Goal: Task Accomplishment & Management: Use online tool/utility

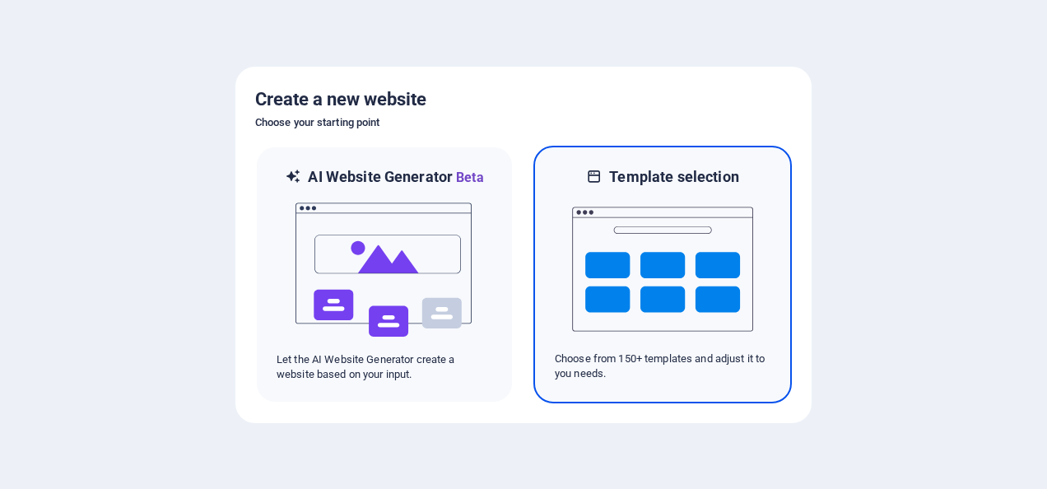
click at [617, 225] on img at bounding box center [662, 269] width 181 height 165
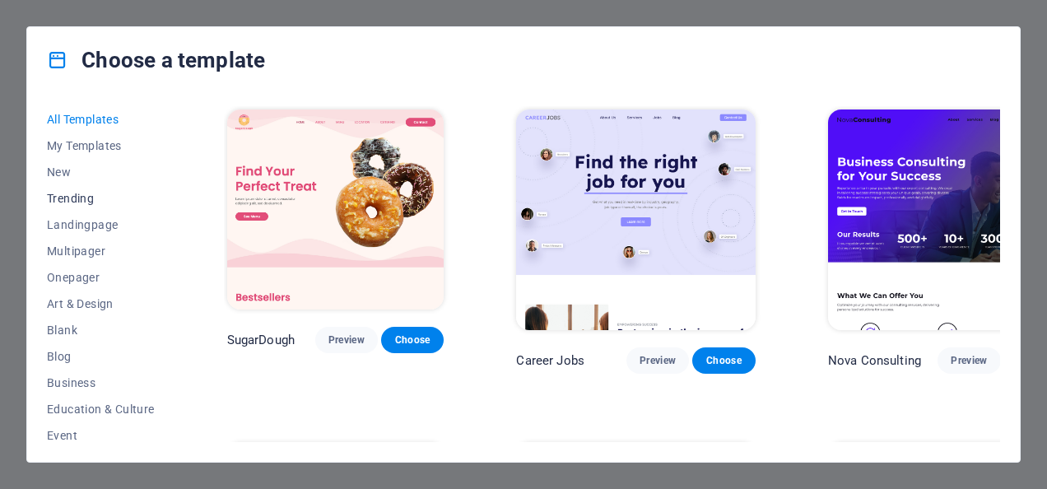
click at [77, 200] on span "Trending" at bounding box center [101, 198] width 108 height 13
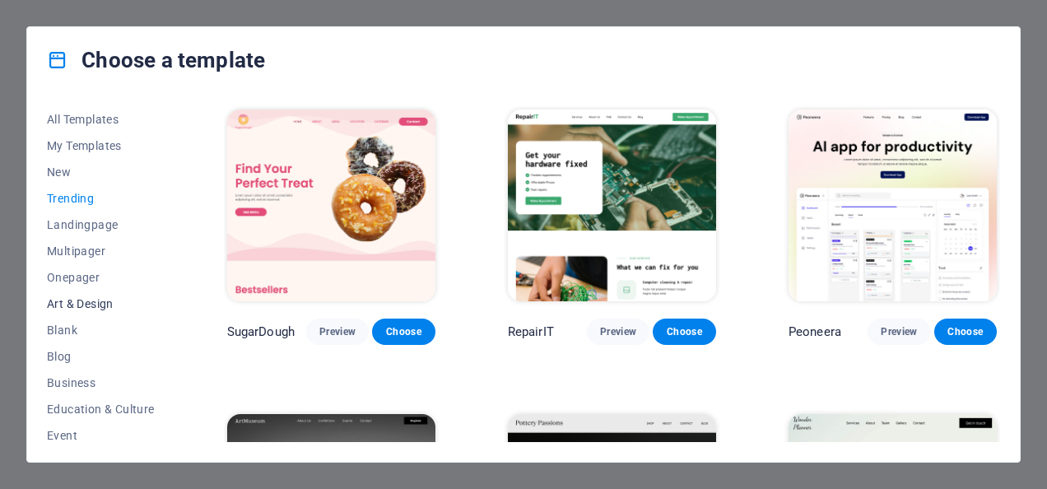
click at [87, 307] on span "Art & Design" at bounding box center [101, 303] width 108 height 13
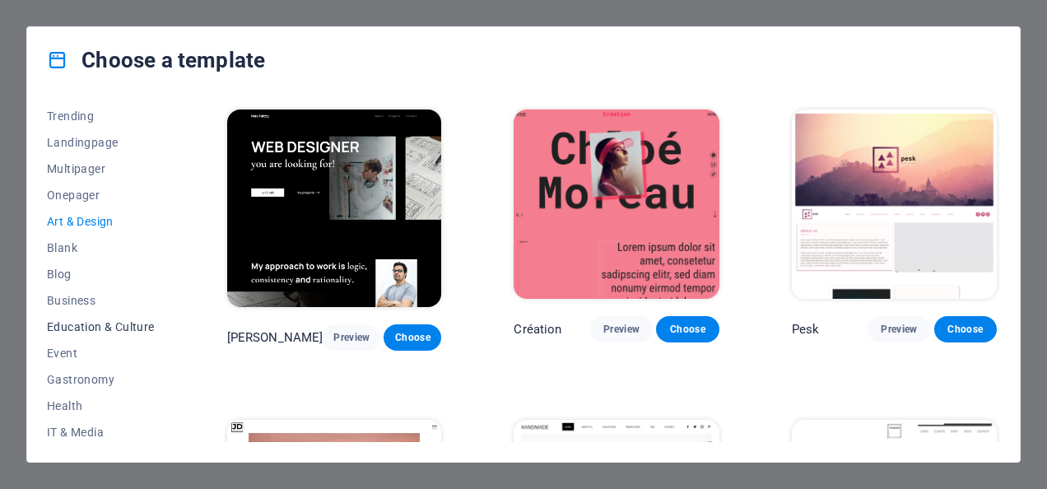
scroll to position [165, 0]
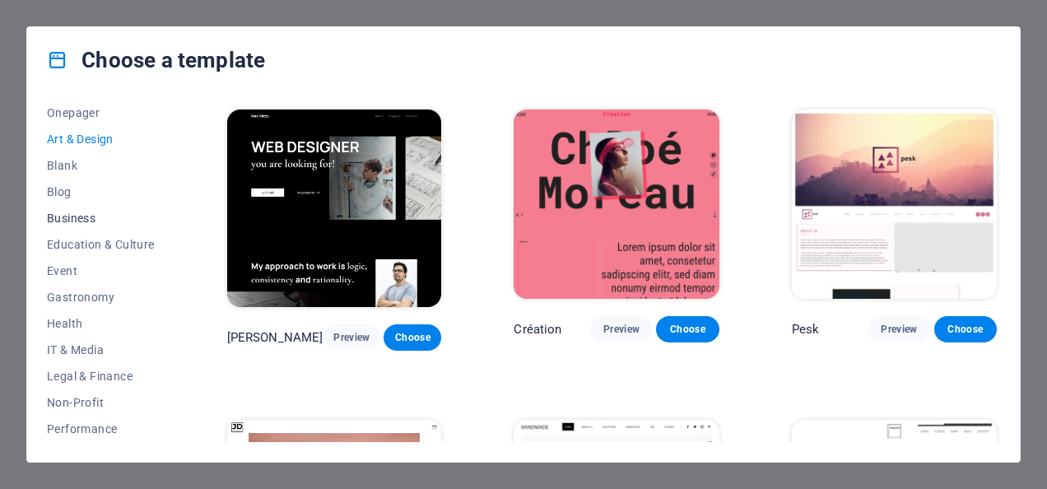
click at [77, 214] on span "Business" at bounding box center [101, 217] width 108 height 13
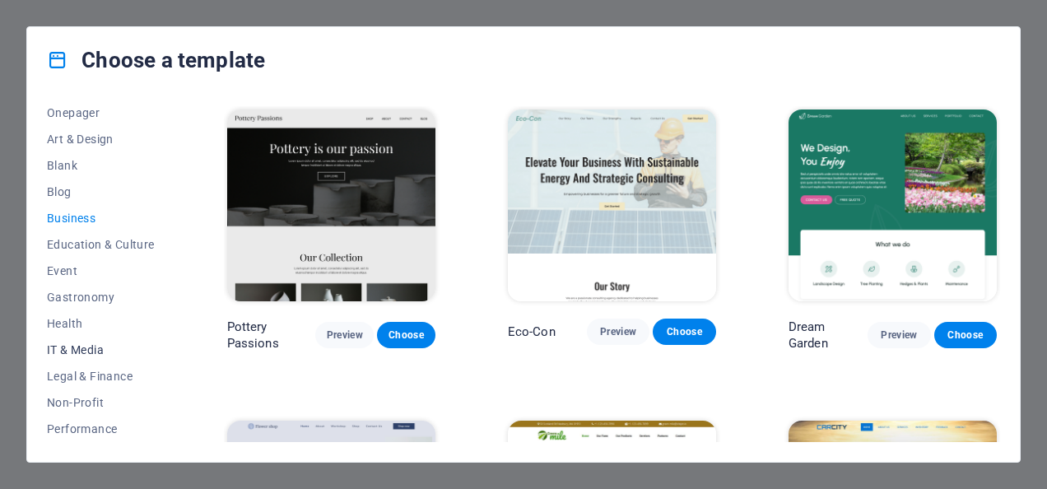
click at [83, 338] on button "IT & Media" at bounding box center [101, 350] width 108 height 26
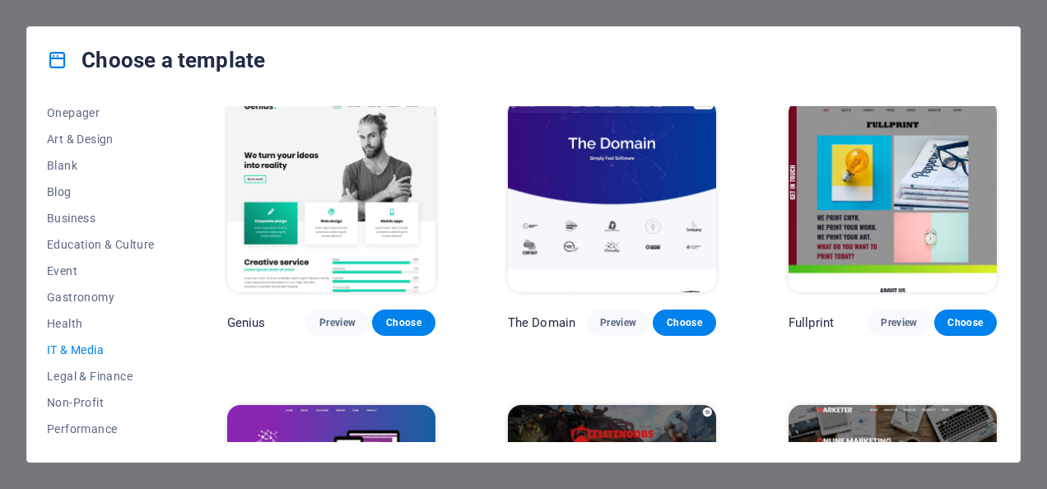
scroll to position [644, 0]
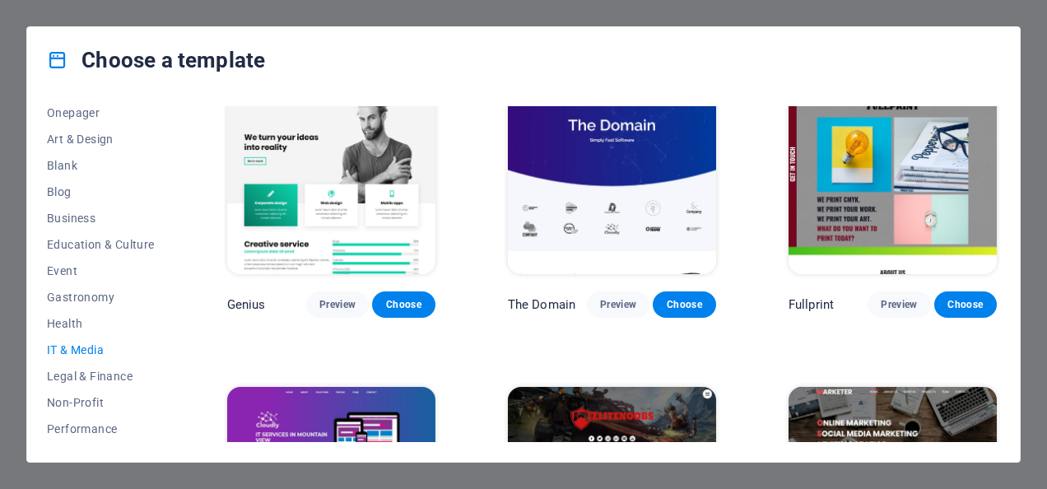
click at [102, 20] on div "Choose a template All Templates My Templates New Trending Landingpage Multipage…" at bounding box center [523, 244] width 1047 height 489
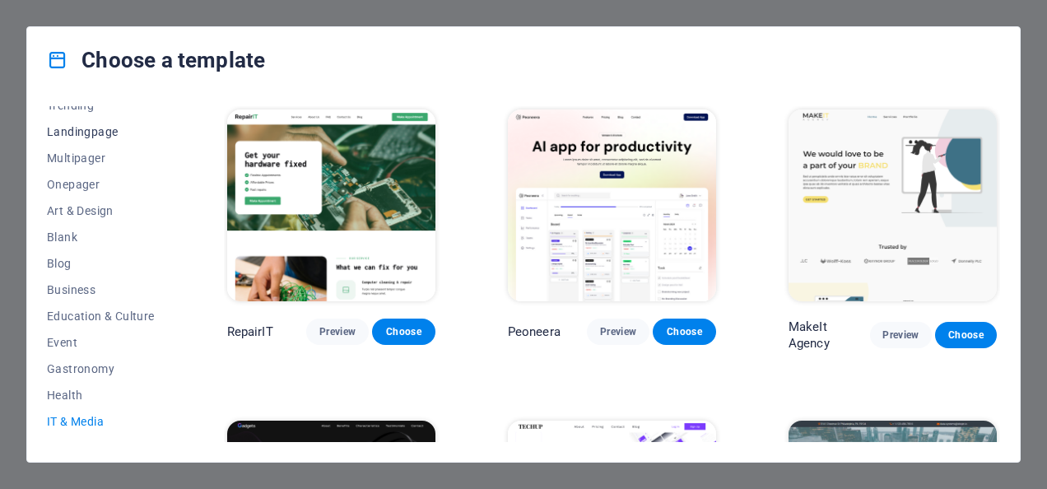
scroll to position [0, 0]
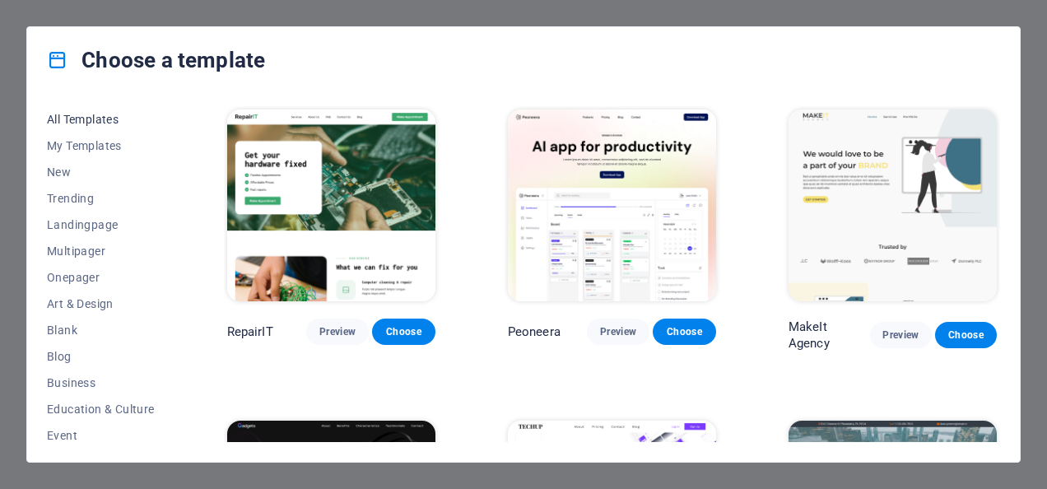
click at [123, 119] on span "All Templates" at bounding box center [101, 119] width 108 height 13
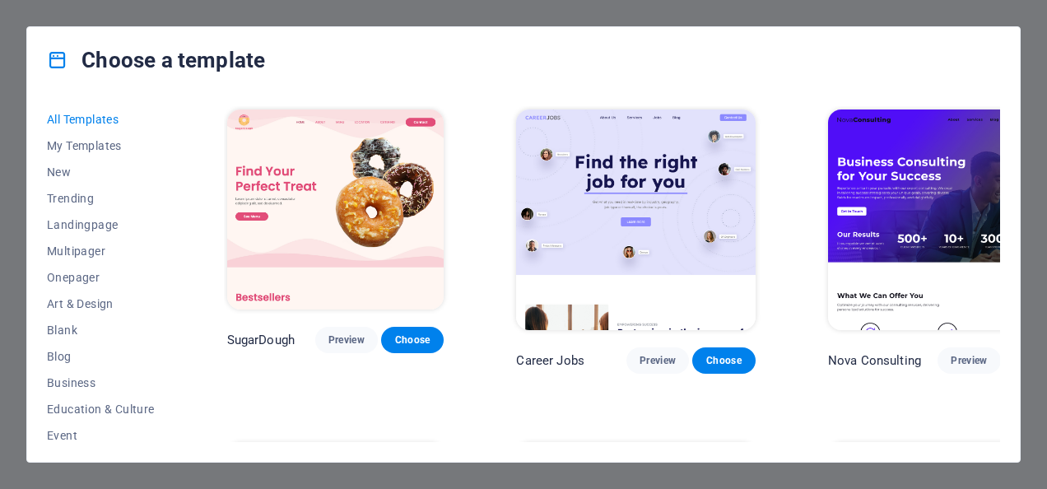
click at [345, 14] on div "Choose a template All Templates My Templates New Trending Landingpage Multipage…" at bounding box center [523, 244] width 1047 height 489
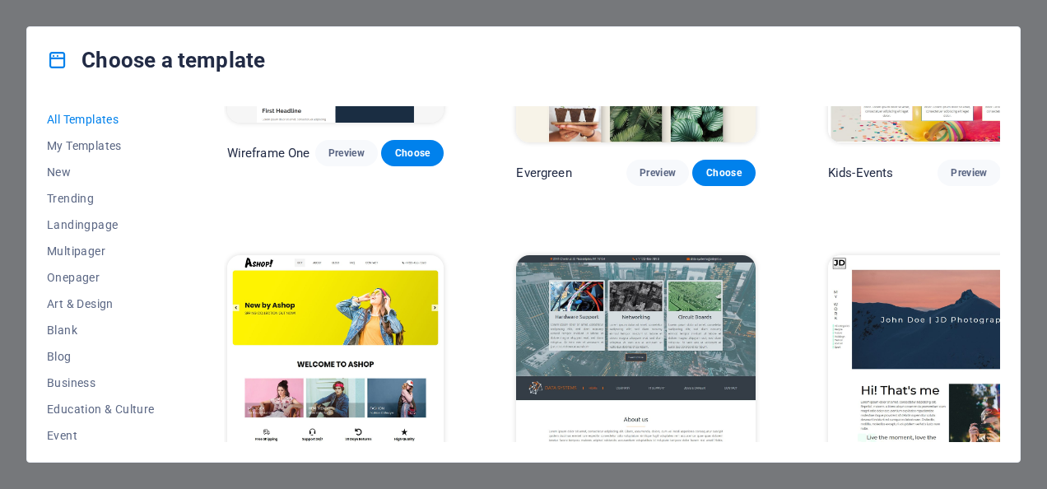
scroll to position [6830, 0]
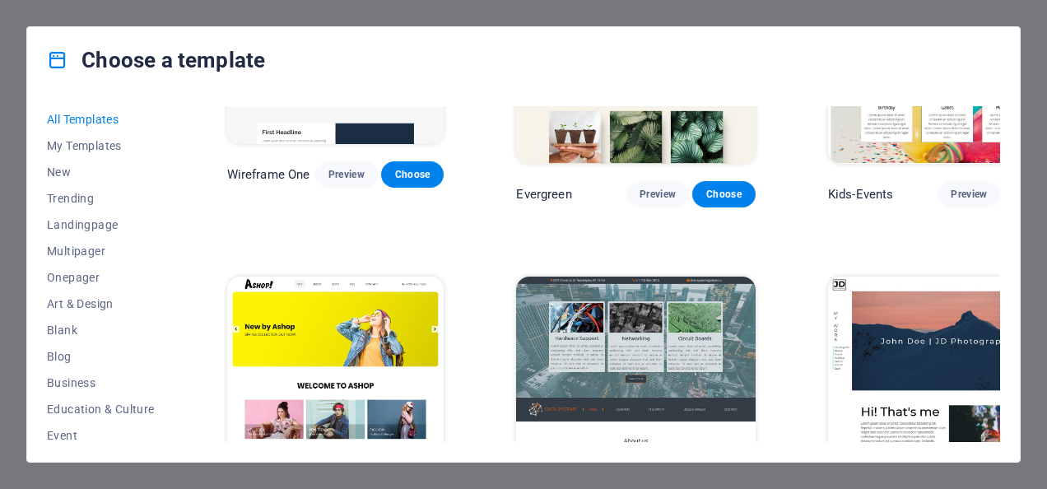
drag, startPoint x: 0, startPoint y: 211, endPoint x: 13, endPoint y: 84, distance: 127.4
click at [13, 84] on div "Choose a template All Templates My Templates New Trending Landingpage Multipage…" at bounding box center [523, 244] width 1047 height 489
click at [828, 54] on div "Choose a template" at bounding box center [523, 60] width 992 height 66
click at [1011, 36] on div "Choose a template" at bounding box center [523, 60] width 992 height 66
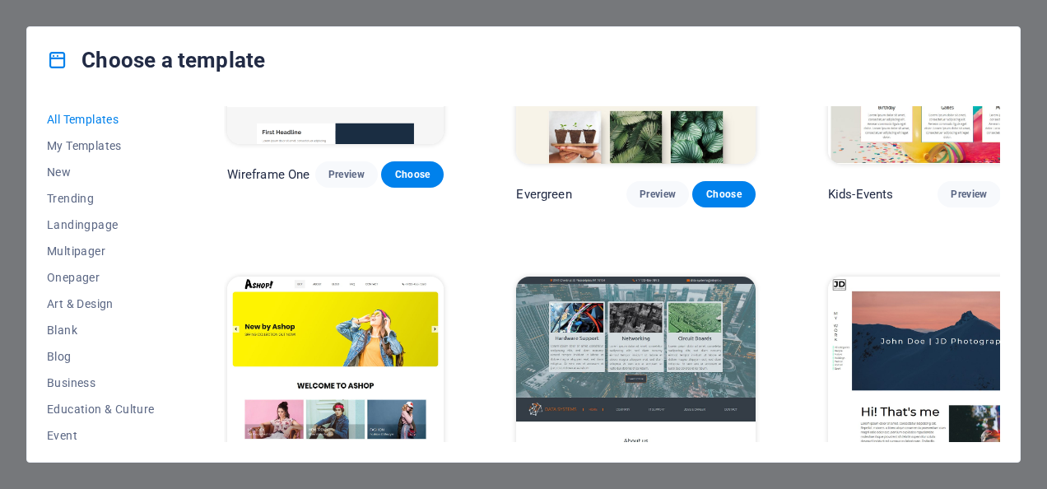
click at [1011, 35] on div "Choose a template" at bounding box center [523, 60] width 992 height 66
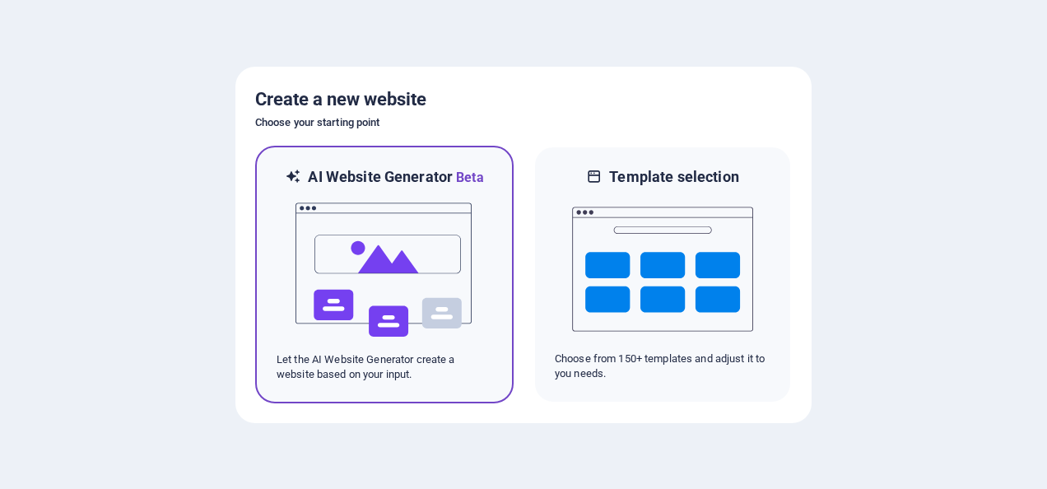
click at [446, 305] on img at bounding box center [384, 270] width 181 height 165
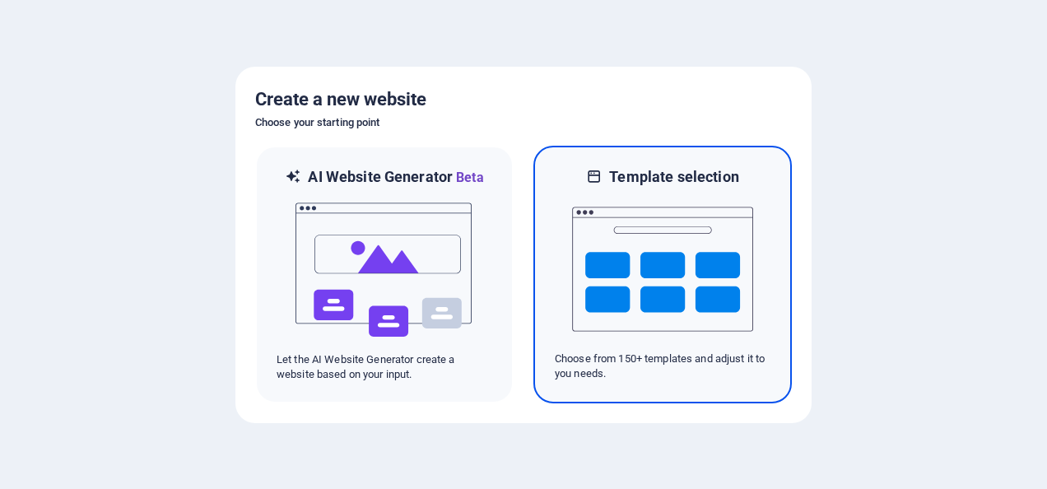
click at [573, 277] on img at bounding box center [662, 269] width 181 height 165
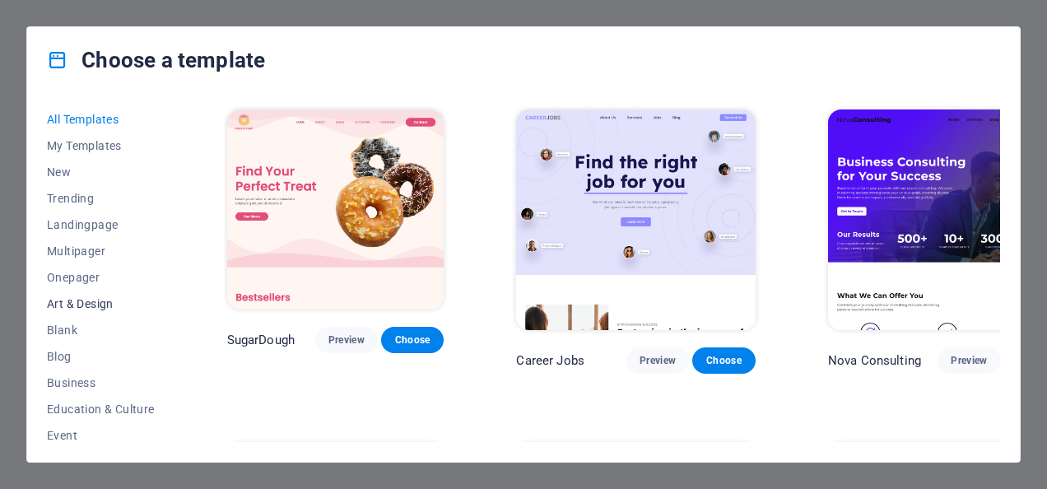
click at [99, 311] on button "Art & Design" at bounding box center [101, 304] width 108 height 26
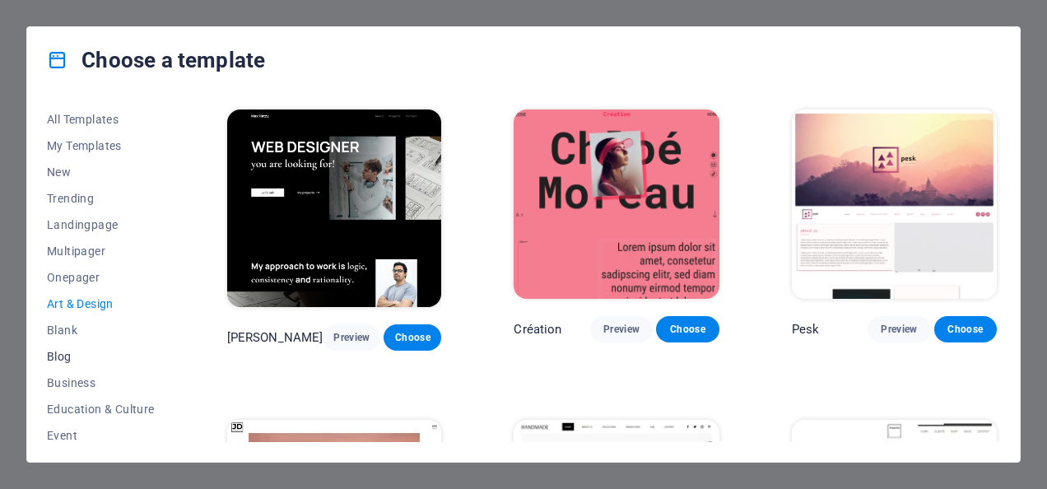
click at [51, 359] on span "Blog" at bounding box center [101, 356] width 108 height 13
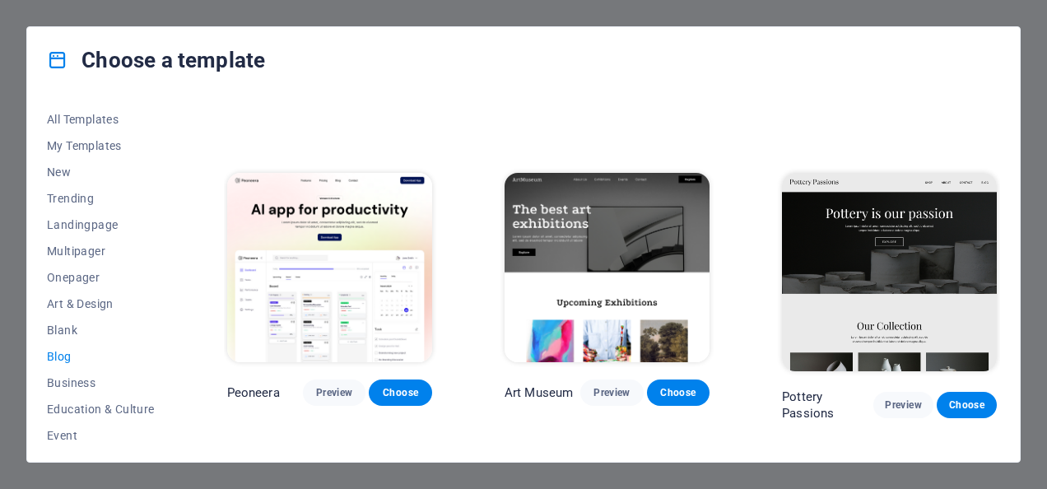
scroll to position [329, 0]
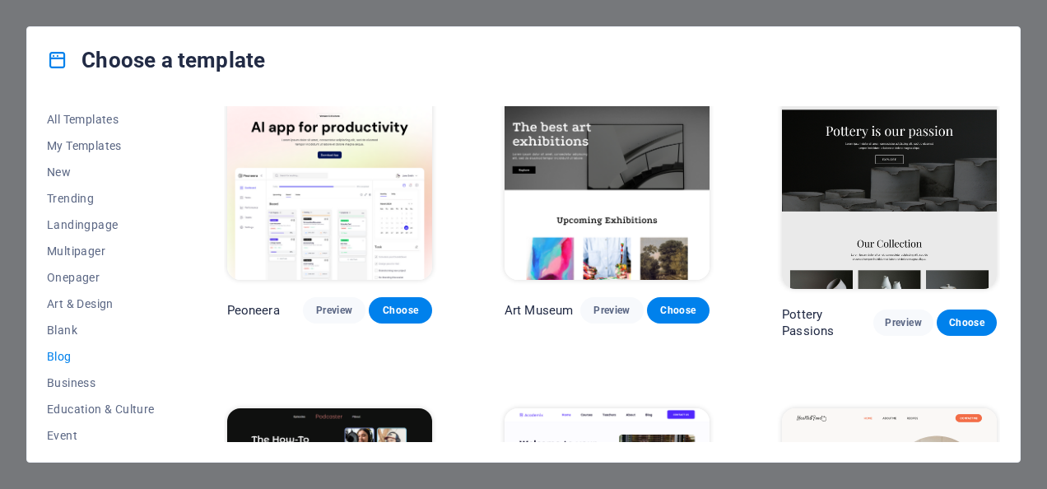
click at [357, 224] on img at bounding box center [329, 185] width 205 height 189
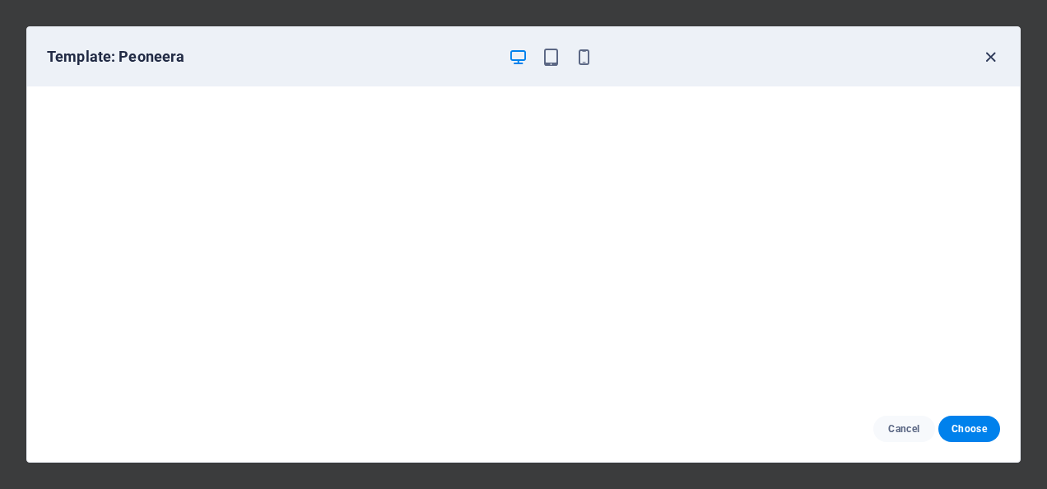
click at [994, 56] on icon "button" at bounding box center [990, 57] width 19 height 19
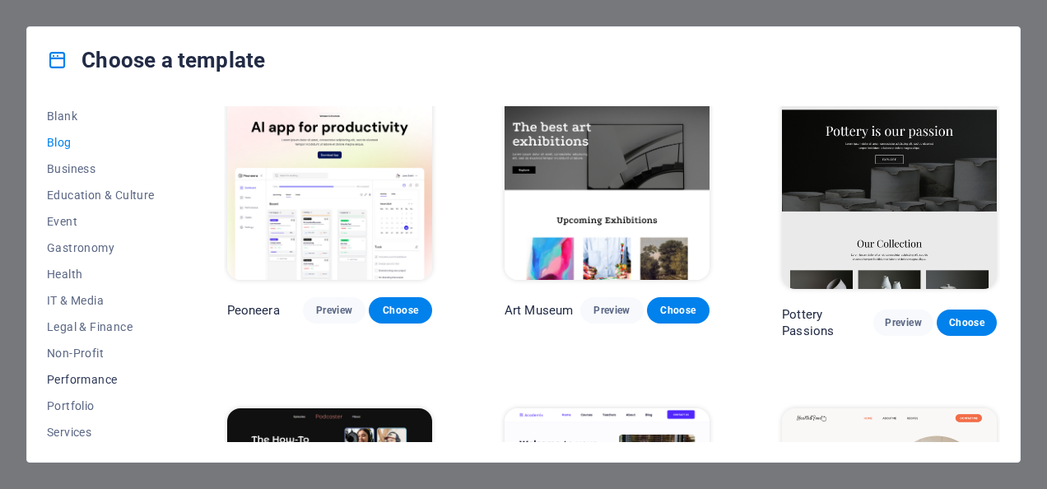
scroll to position [348, 0]
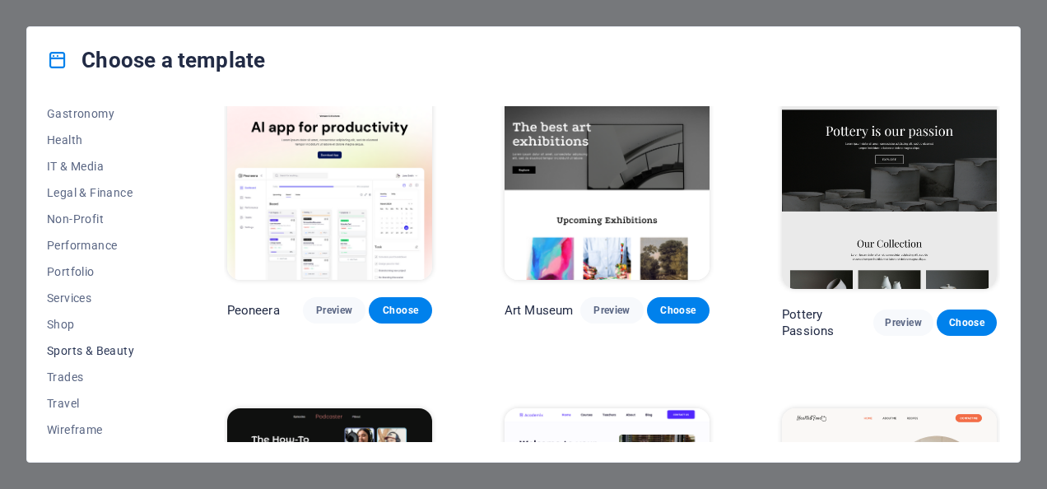
click at [64, 348] on span "Sports & Beauty" at bounding box center [101, 350] width 108 height 13
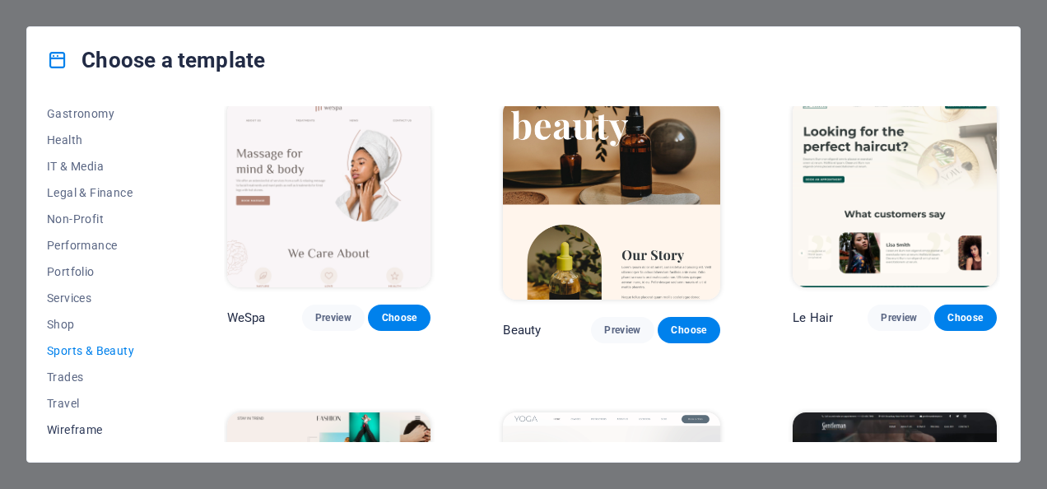
click at [75, 423] on span "Wireframe" at bounding box center [101, 429] width 108 height 13
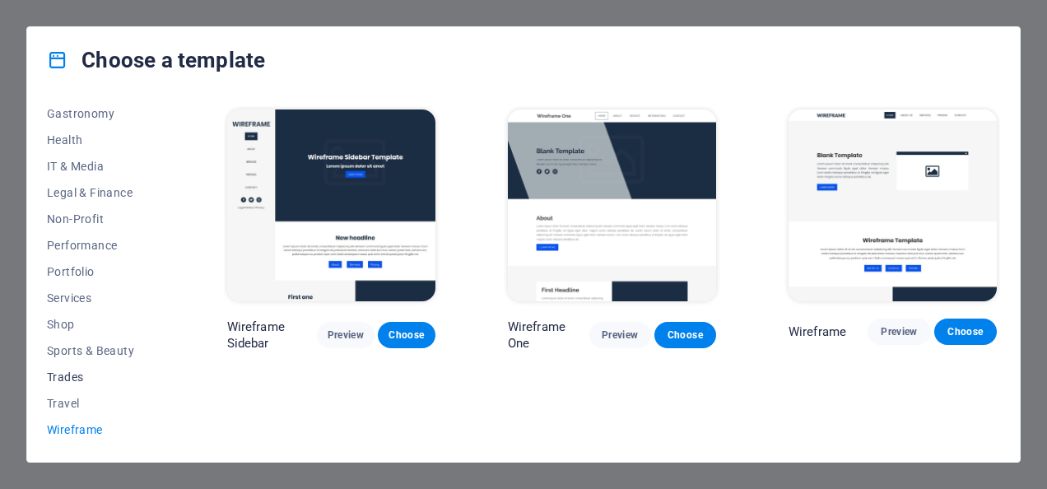
click at [63, 387] on button "Trades" at bounding box center [101, 377] width 108 height 26
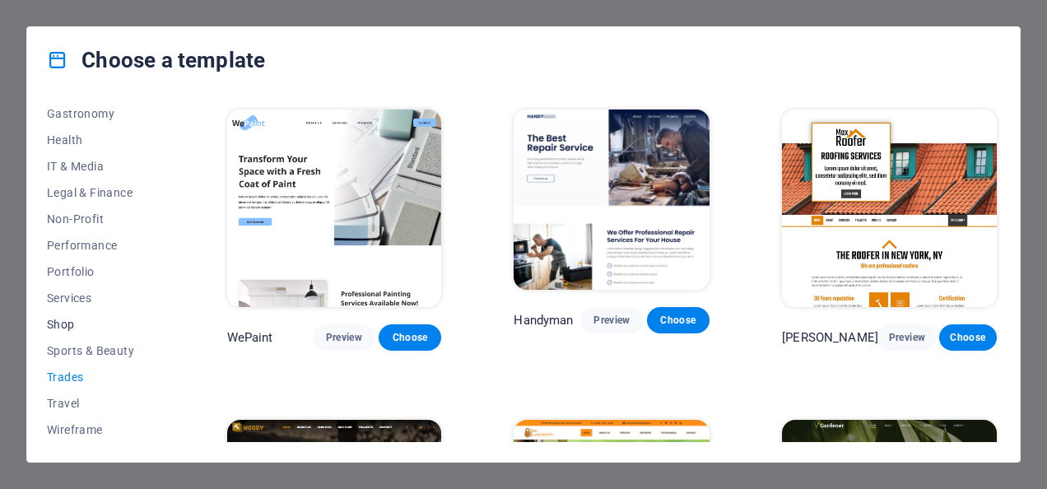
click at [69, 319] on span "Shop" at bounding box center [101, 324] width 108 height 13
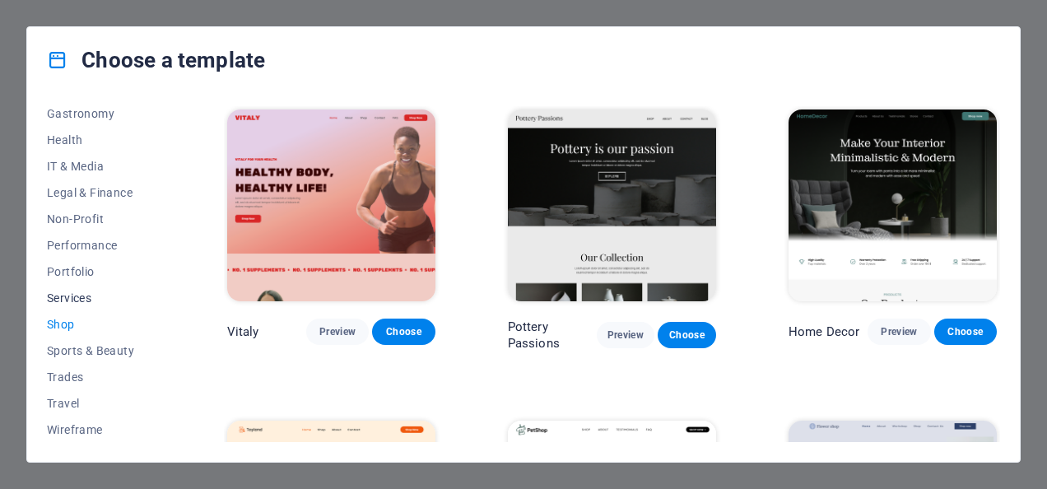
click at [70, 293] on span "Services" at bounding box center [101, 297] width 108 height 13
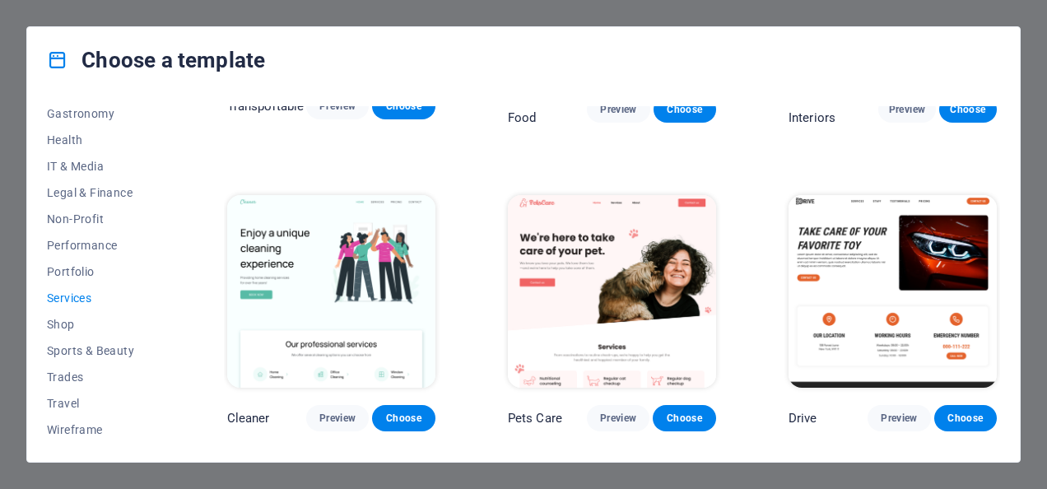
scroll to position [576, 0]
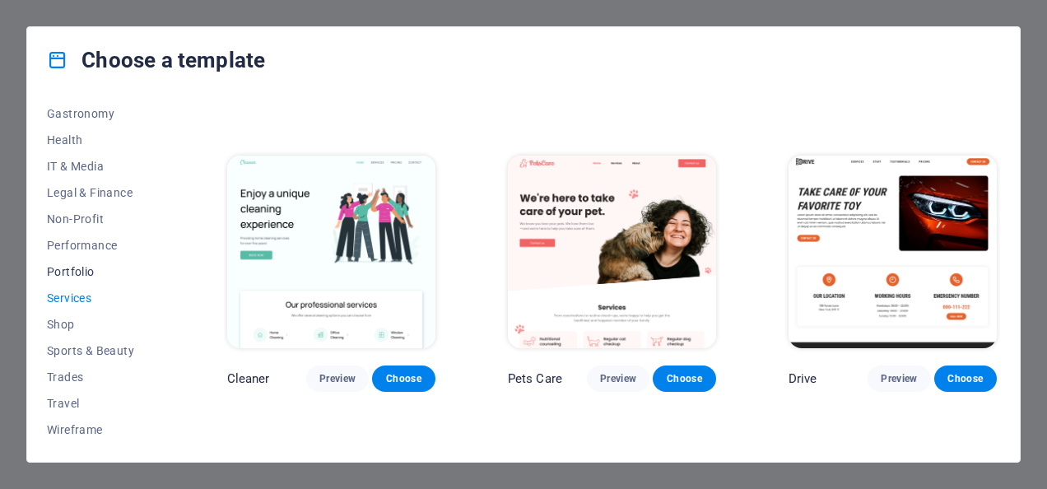
click at [65, 274] on span "Portfolio" at bounding box center [101, 271] width 108 height 13
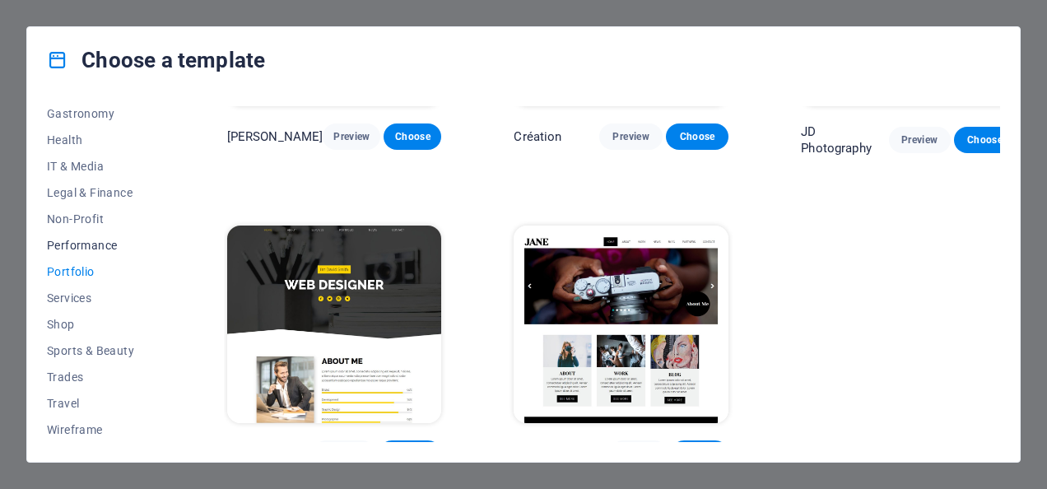
click at [82, 244] on span "Performance" at bounding box center [101, 245] width 108 height 13
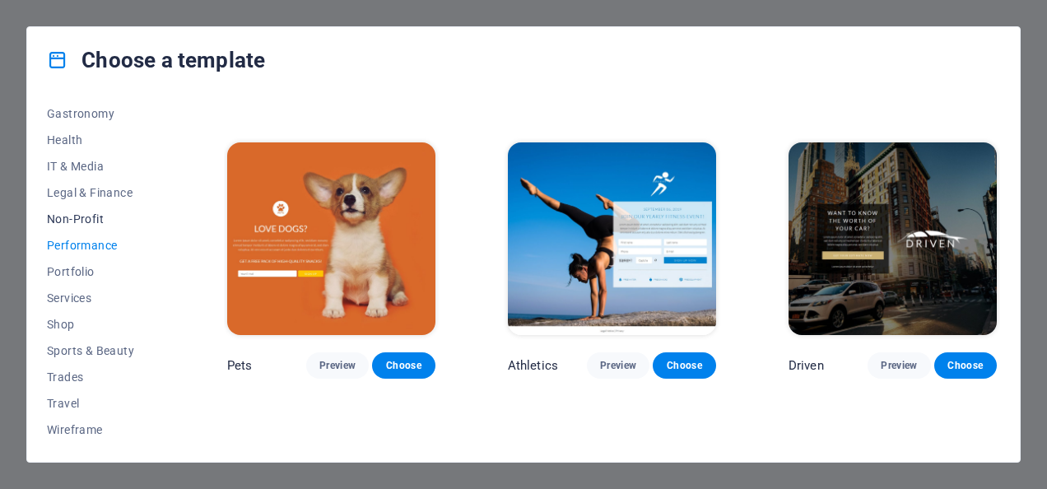
click at [90, 224] on span "Non-Profit" at bounding box center [101, 218] width 108 height 13
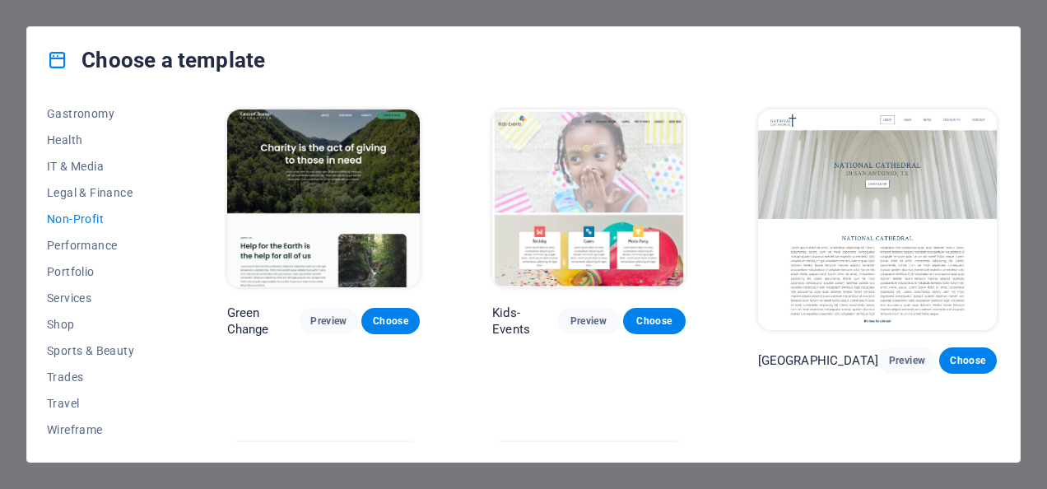
click at [362, 243] on img at bounding box center [323, 198] width 193 height 178
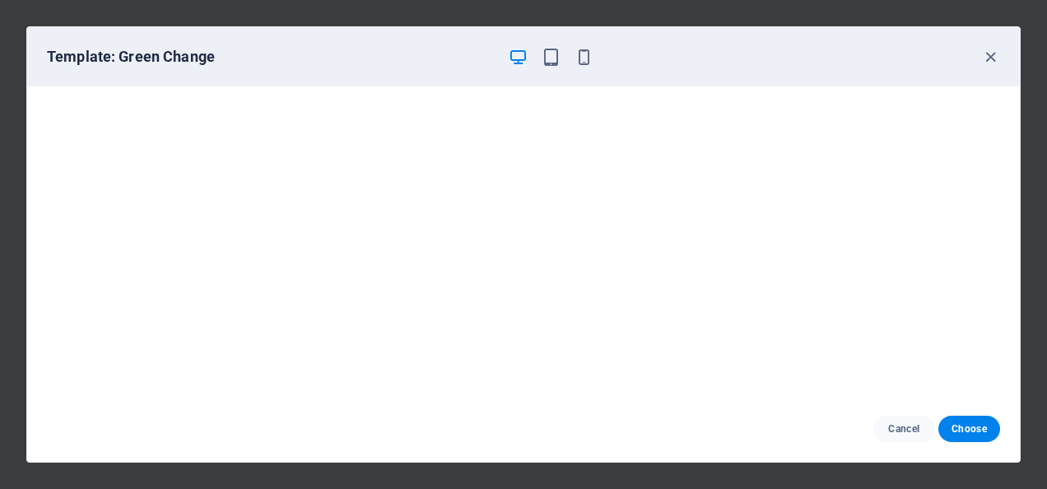
click at [984, 53] on icon "button" at bounding box center [990, 57] width 19 height 19
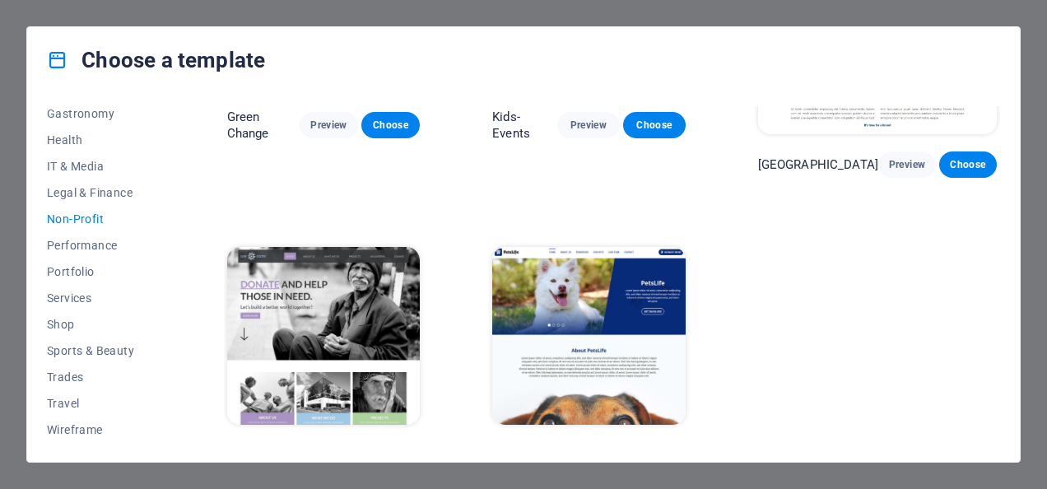
scroll to position [210, 0]
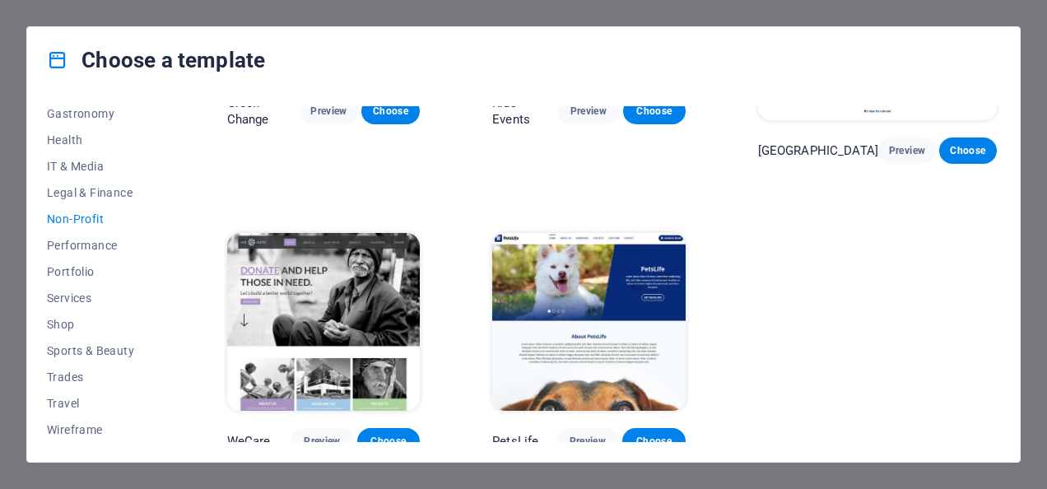
click at [540, 263] on img at bounding box center [588, 322] width 193 height 178
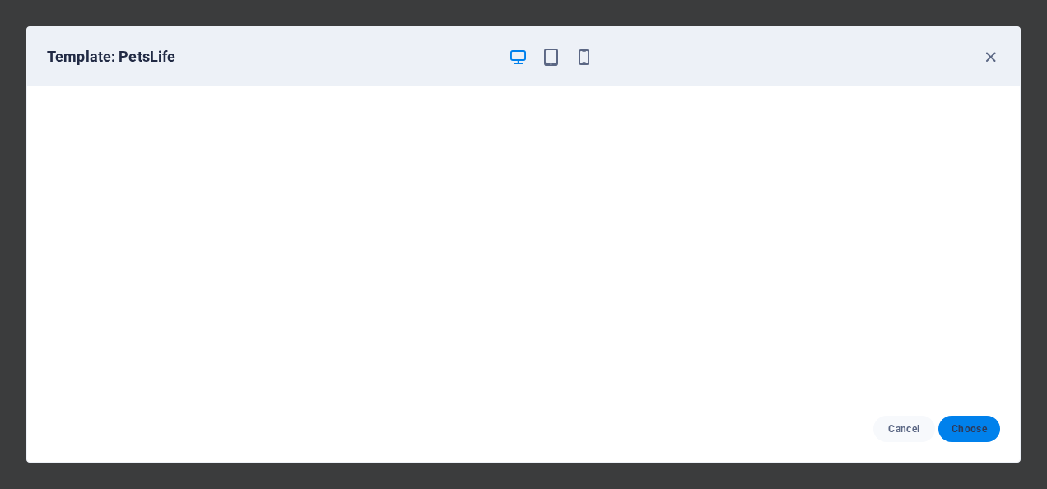
click at [975, 435] on span "Choose" at bounding box center [968, 428] width 35 height 13
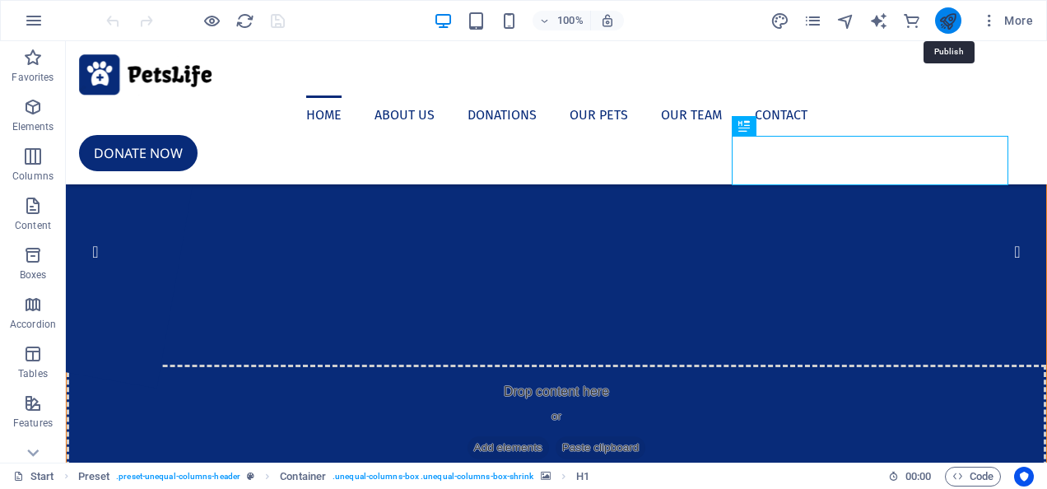
click at [939, 20] on icon "publish" at bounding box center [947, 21] width 19 height 19
